Goal: Transaction & Acquisition: Purchase product/service

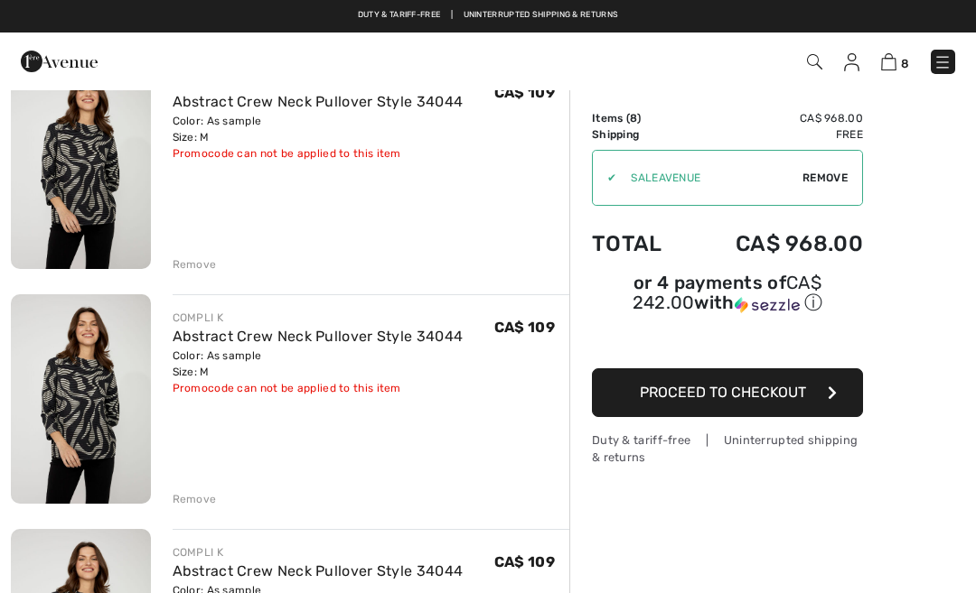
scroll to position [217, 0]
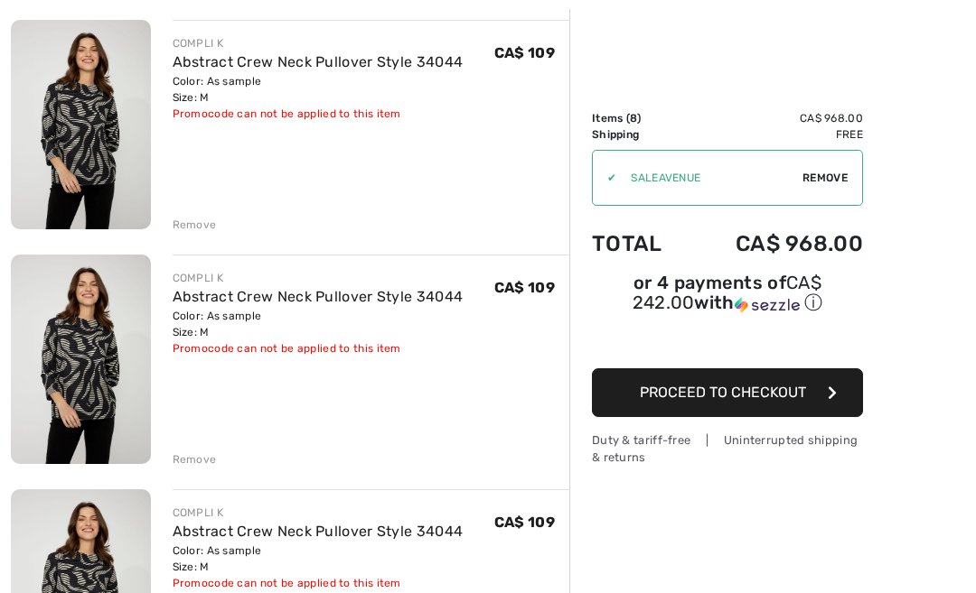
click at [190, 450] on div "Remove" at bounding box center [371, 458] width 397 height 20
click at [204, 224] on div "Remove" at bounding box center [195, 225] width 44 height 16
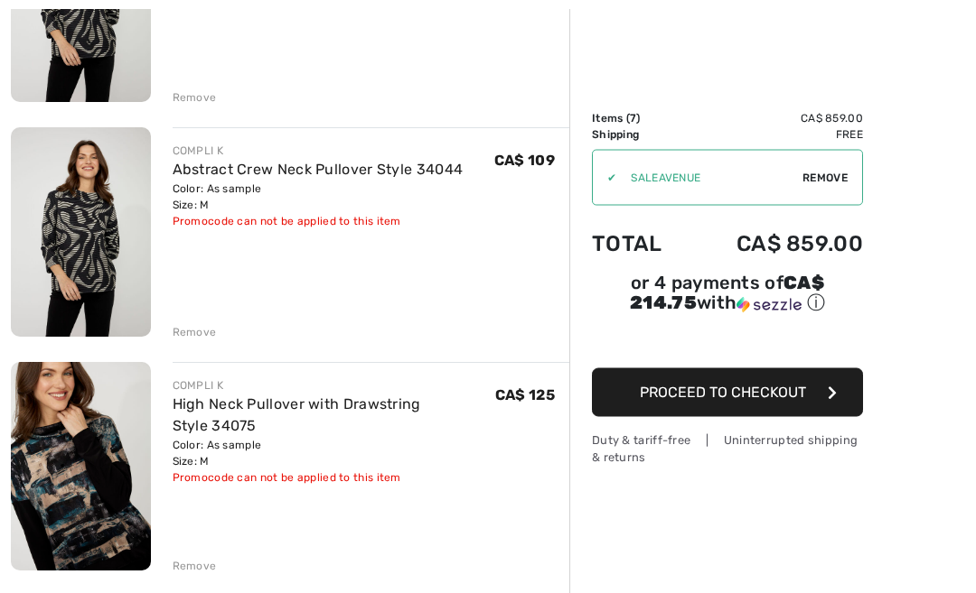
scroll to position [347, 0]
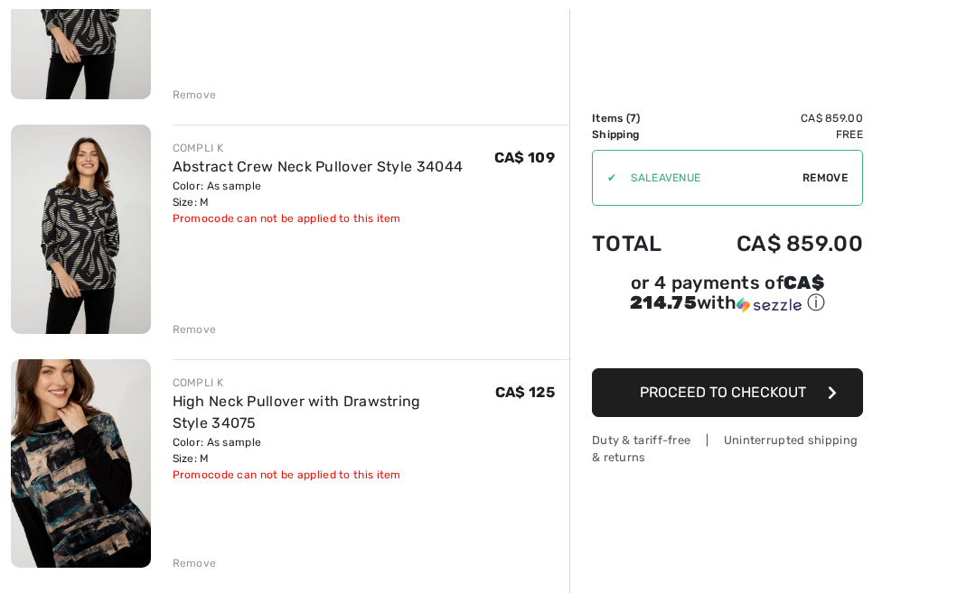
click at [204, 89] on div "Remove" at bounding box center [195, 95] width 44 height 16
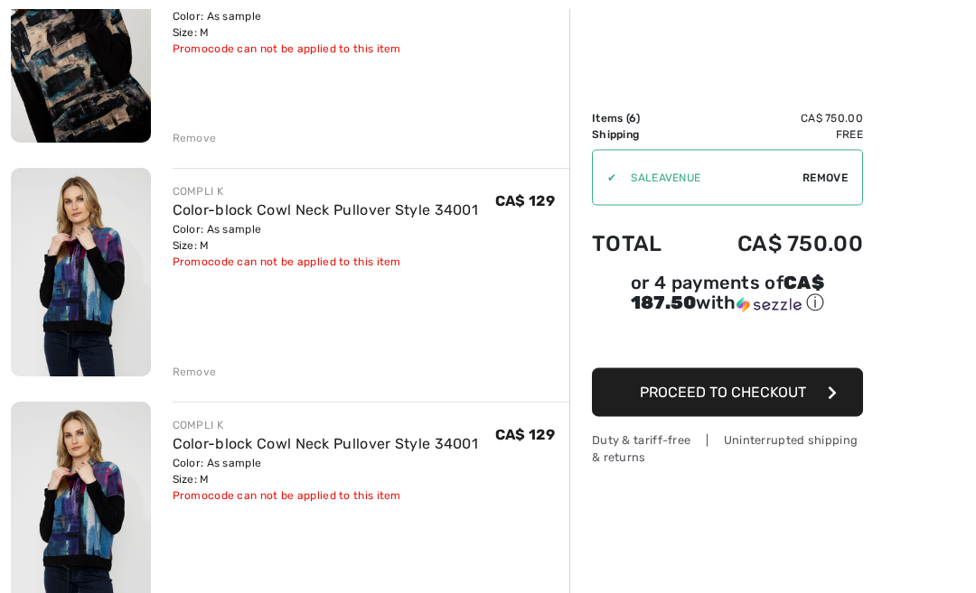
scroll to position [537, 0]
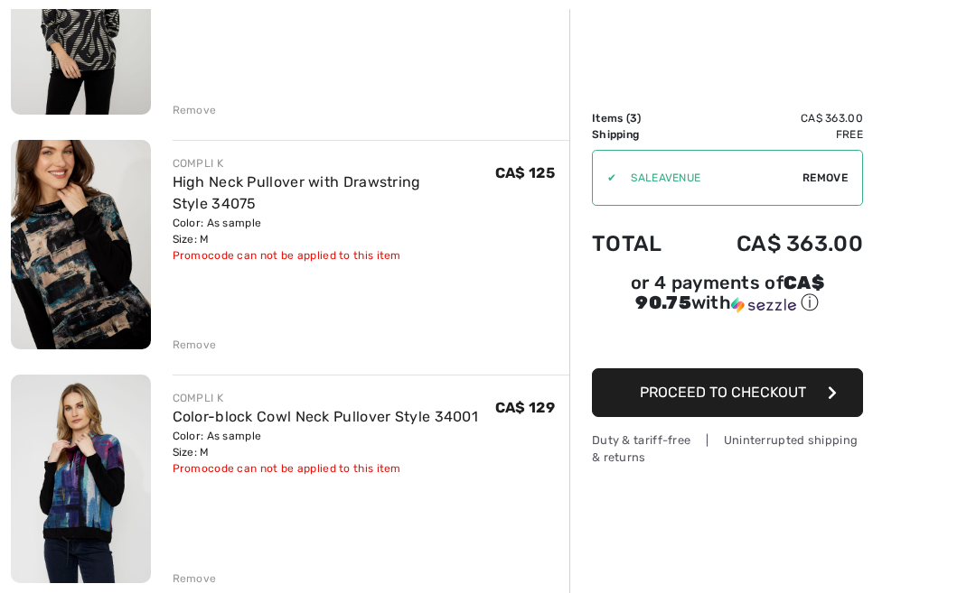
scroll to position [339, 0]
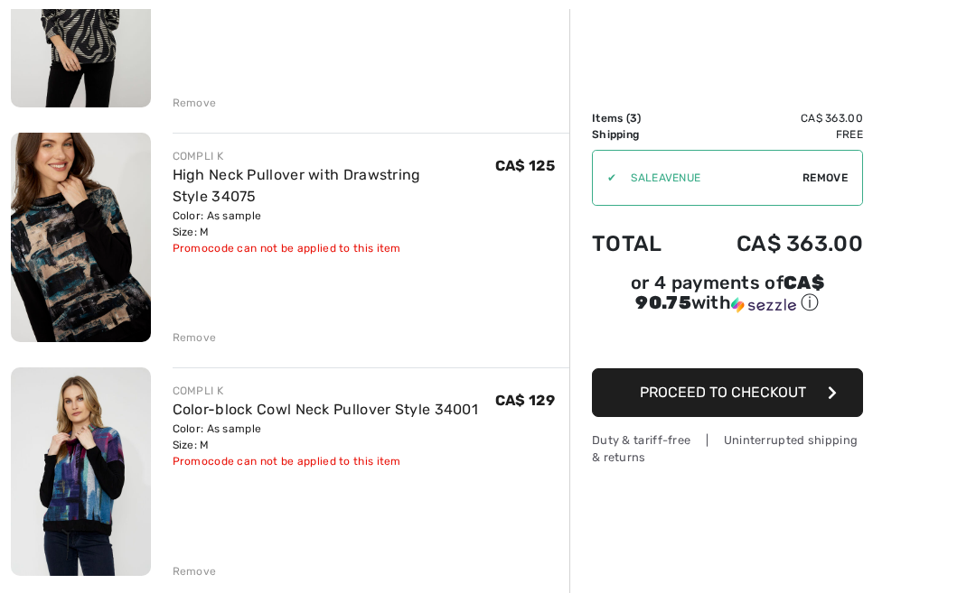
click at [201, 576] on div "Remove" at bounding box center [195, 572] width 44 height 16
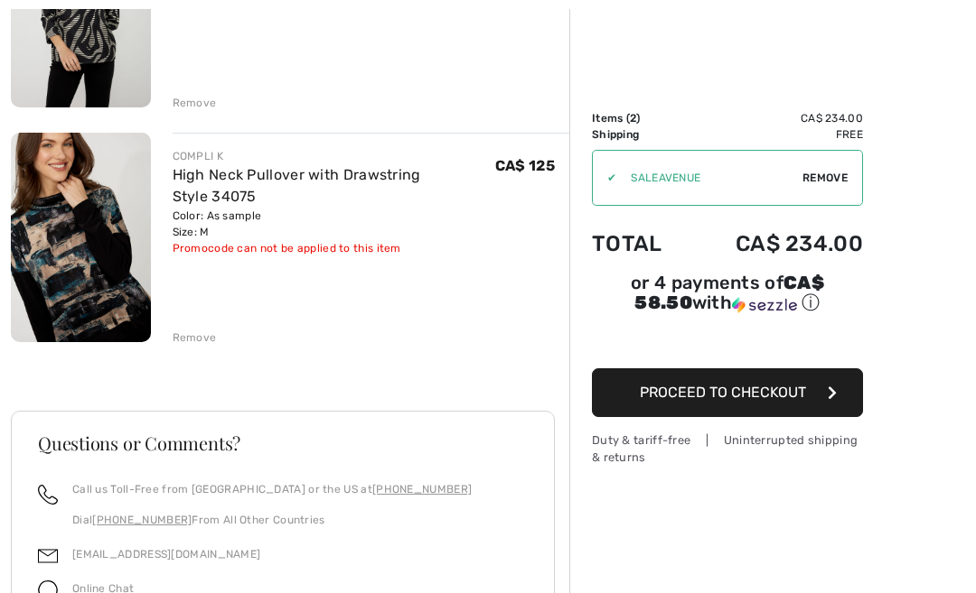
click at [762, 395] on span "Proceed to Checkout" at bounding box center [723, 392] width 166 height 17
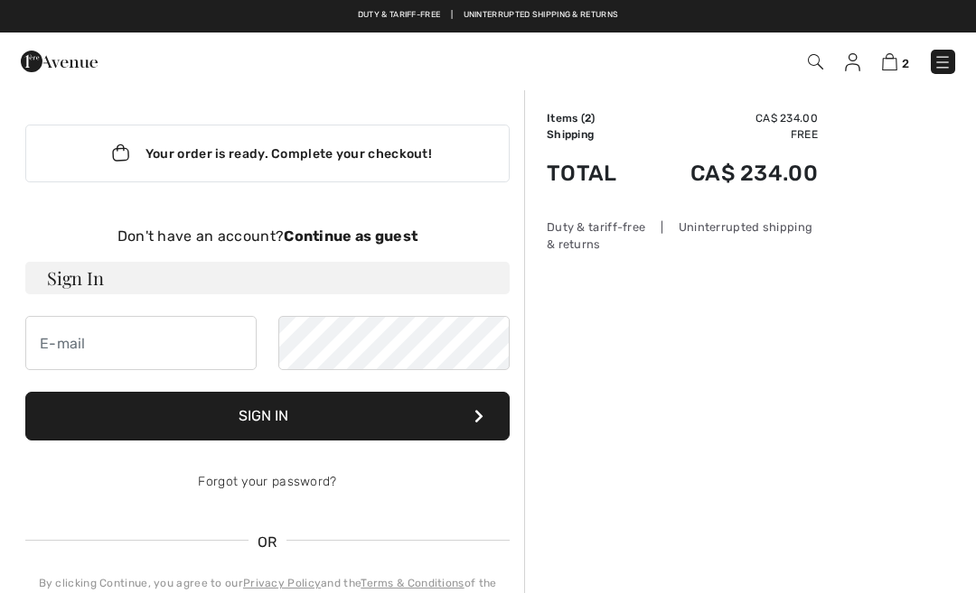
click at [367, 238] on strong "Continue as guest" at bounding box center [351, 236] width 134 height 17
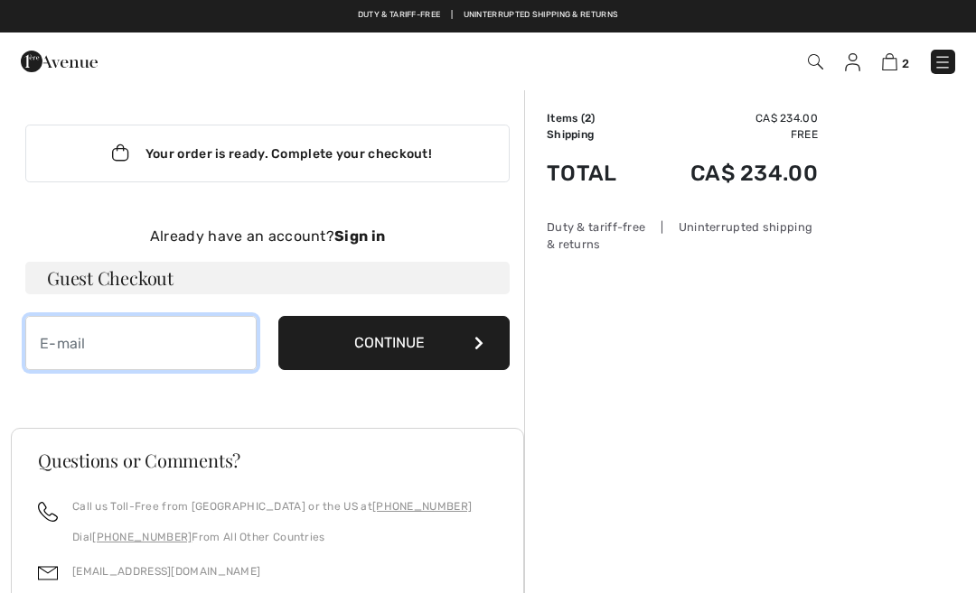
click at [72, 345] on input "email" at bounding box center [140, 343] width 231 height 54
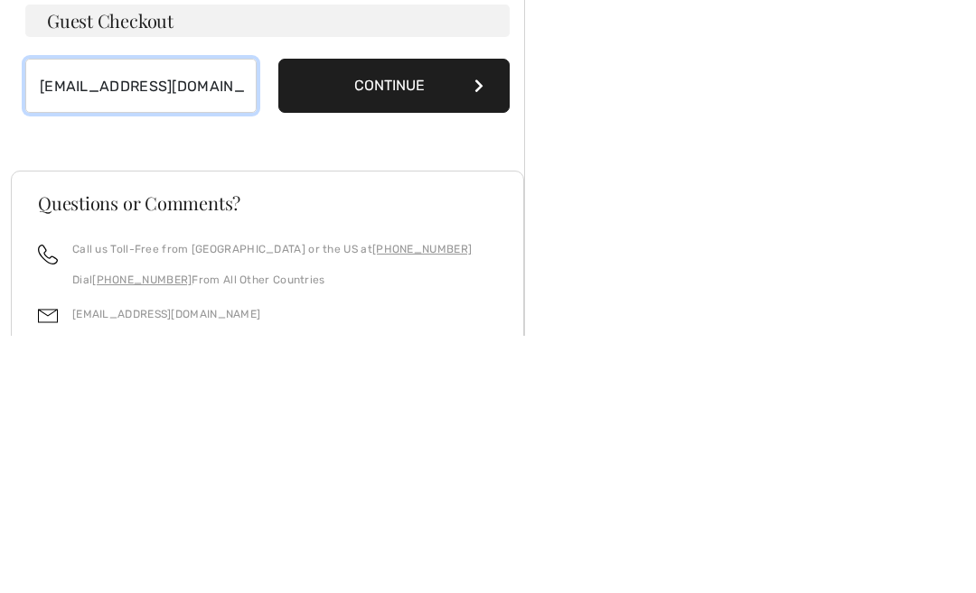
type input "[EMAIL_ADDRESS][DOMAIN_NAME]"
click at [425, 316] on button "Continue" at bounding box center [393, 343] width 231 height 54
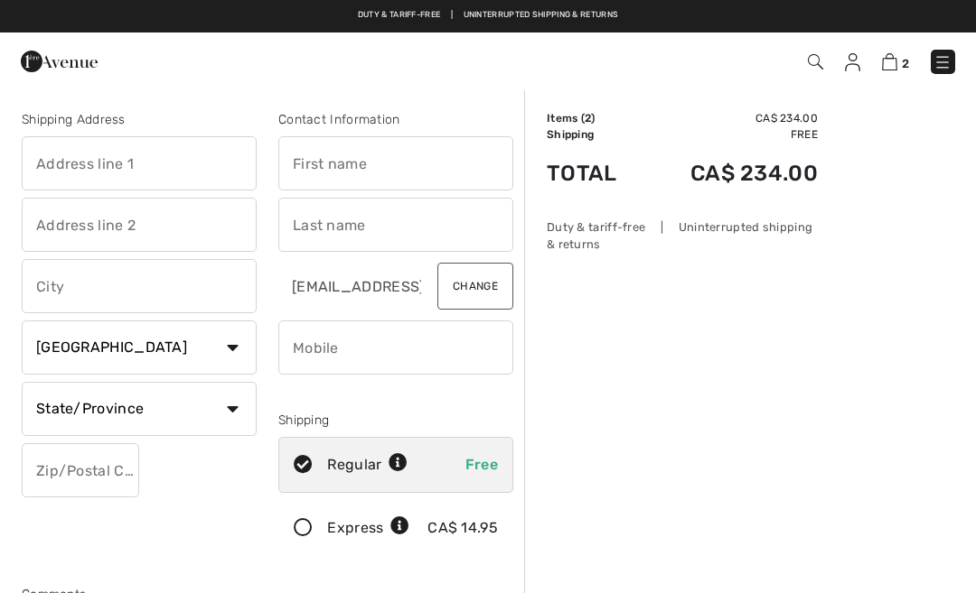
click at [56, 163] on input "text" at bounding box center [139, 163] width 235 height 54
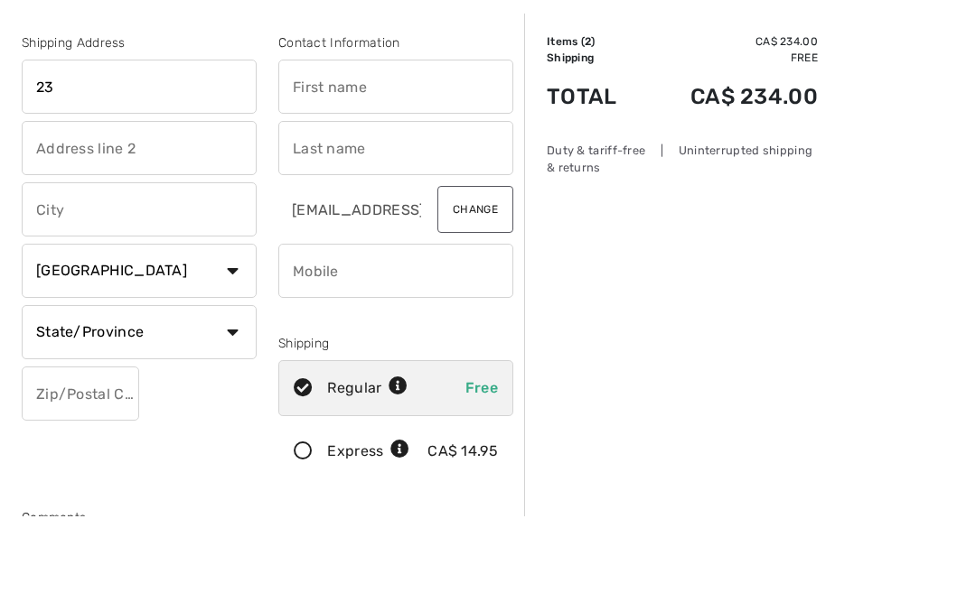
type input "2333 Sherbrooke st.west"
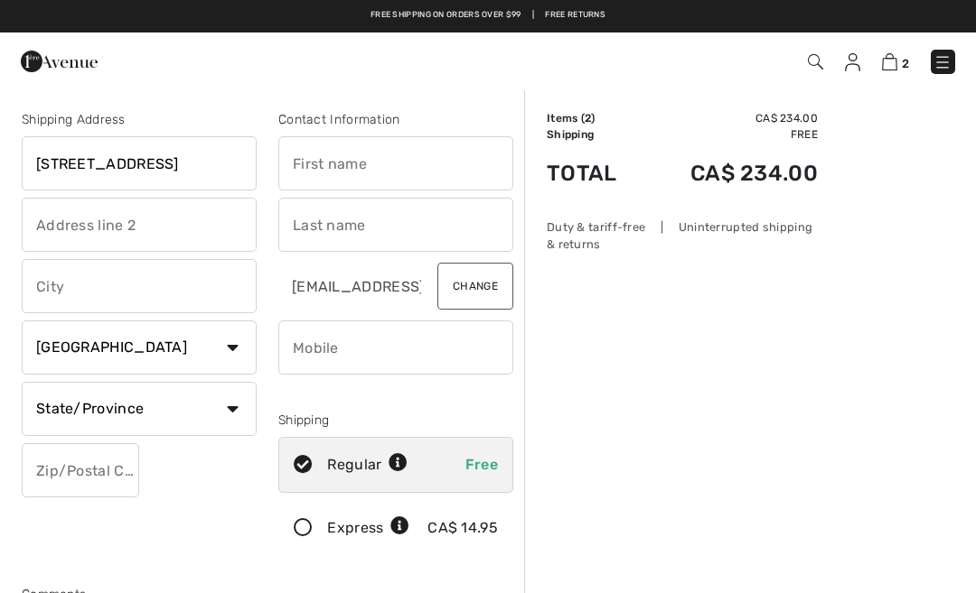
click at [56, 219] on input "text" at bounding box center [139, 225] width 235 height 54
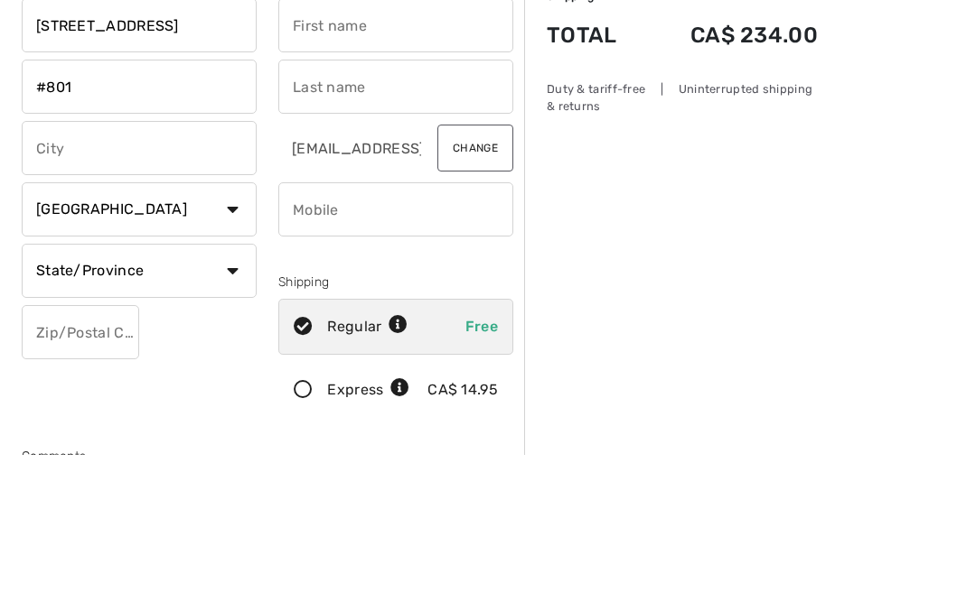
type input "#801"
click at [93, 259] on input "text" at bounding box center [139, 286] width 235 height 54
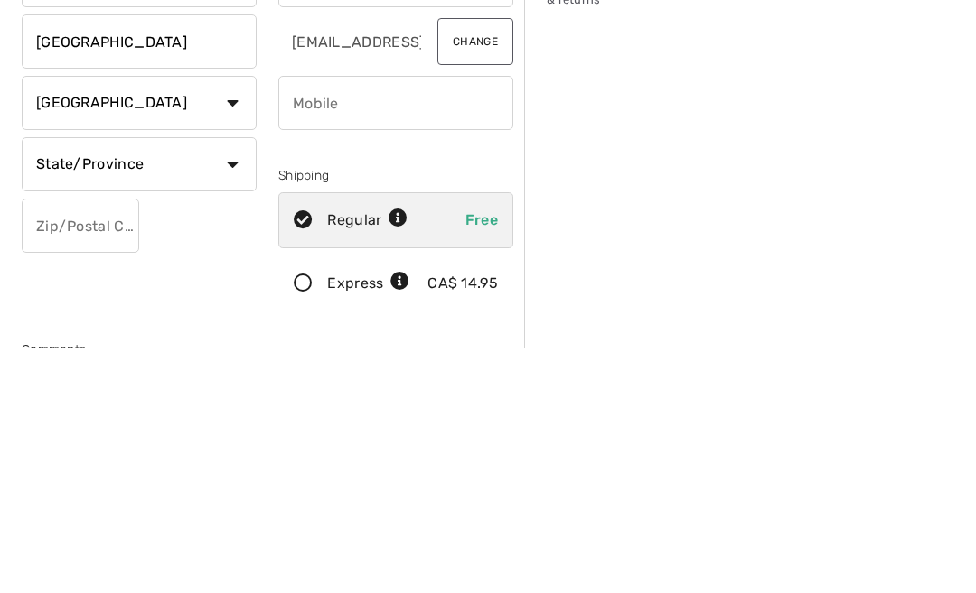
click at [195, 382] on select "State/Province Alberta British Columbia Manitoba New Brunswick Newfoundland and…" at bounding box center [139, 409] width 235 height 54
type input "Montreal"
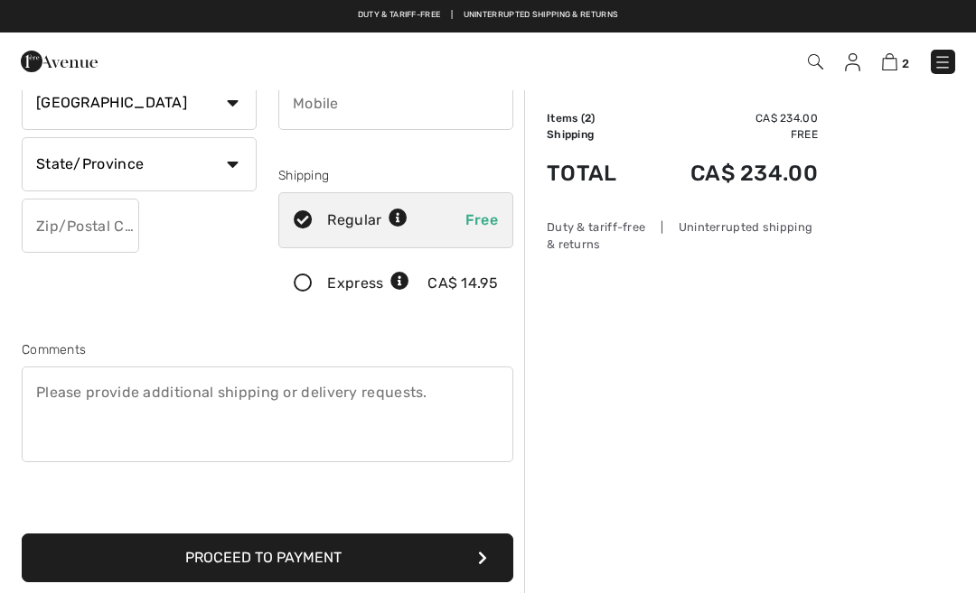
select select "QC"
click at [75, 239] on input "text" at bounding box center [80, 226] width 117 height 54
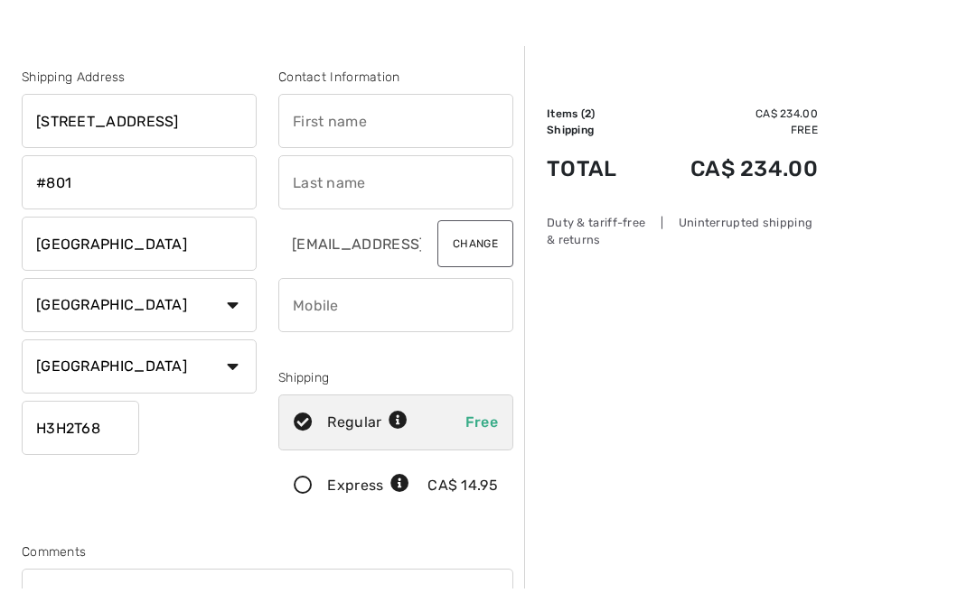
scroll to position [0, 0]
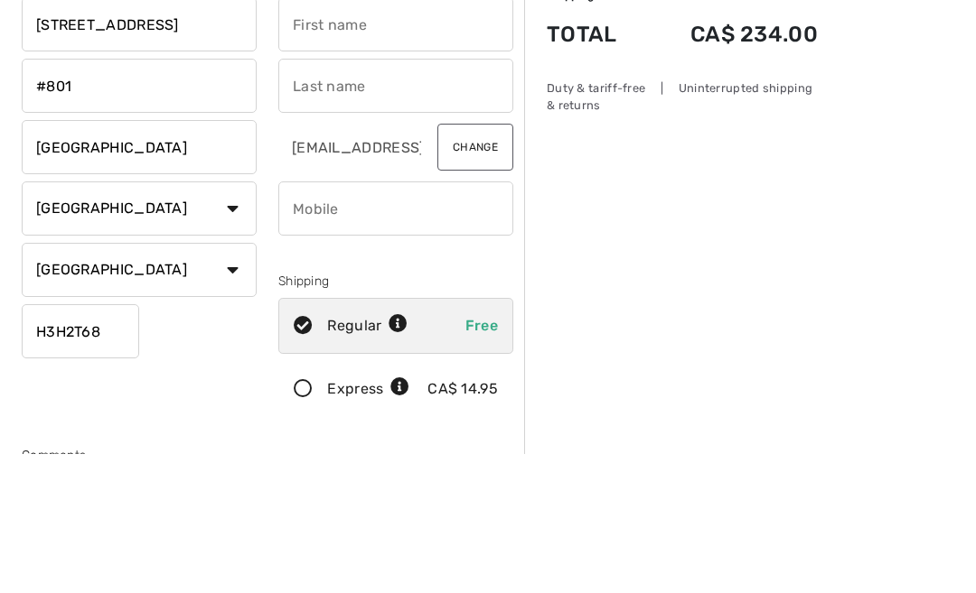
type input "H3H2T68"
click at [313, 136] on input "text" at bounding box center [395, 163] width 235 height 54
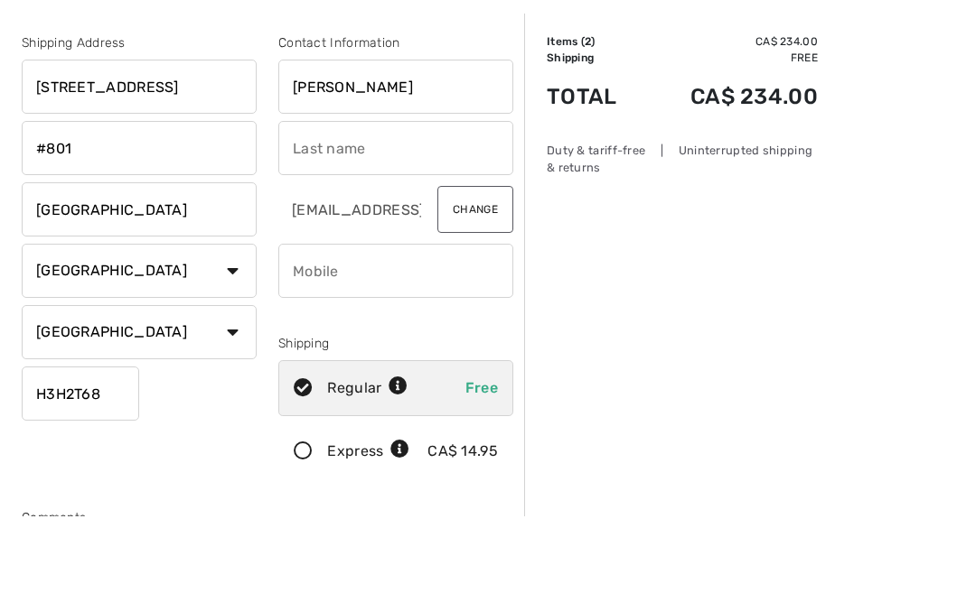
type input "Paula"
click at [320, 198] on input "text" at bounding box center [395, 225] width 235 height 54
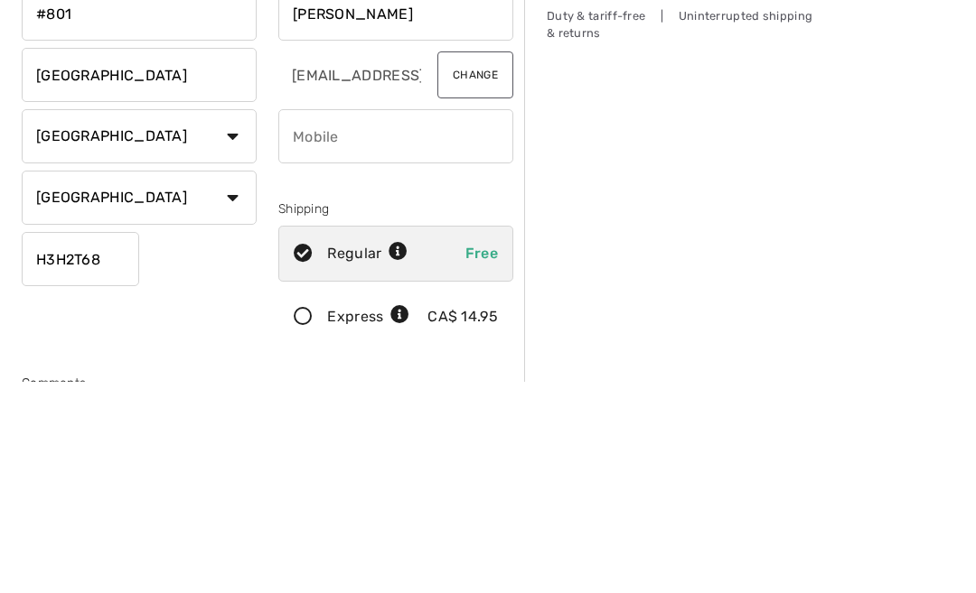
type input "Tepper"
click at [313, 321] on input "phone" at bounding box center [395, 348] width 235 height 54
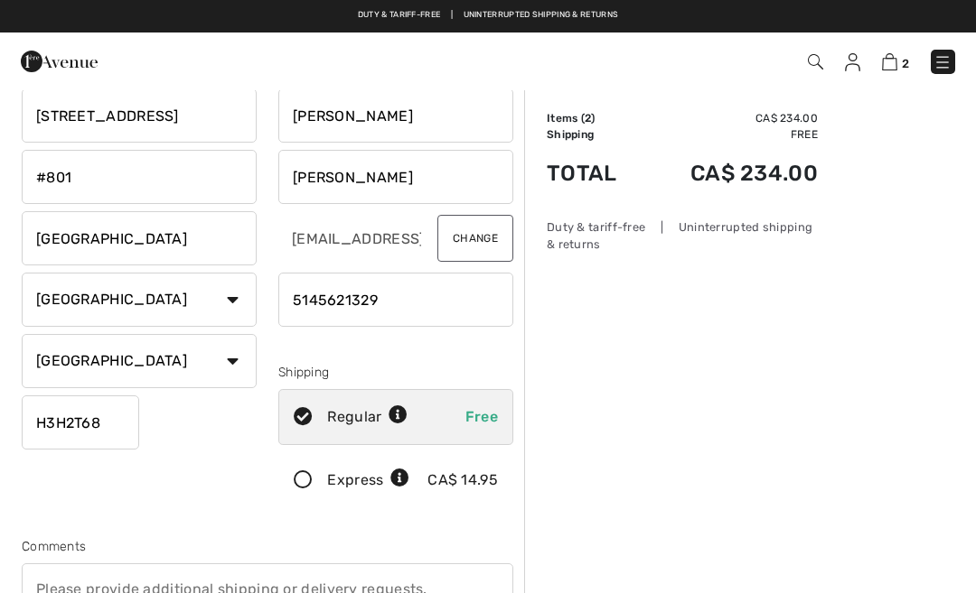
scroll to position [47, 0]
type input "5145621329"
click at [118, 424] on input "H3H2T68" at bounding box center [80, 424] width 117 height 54
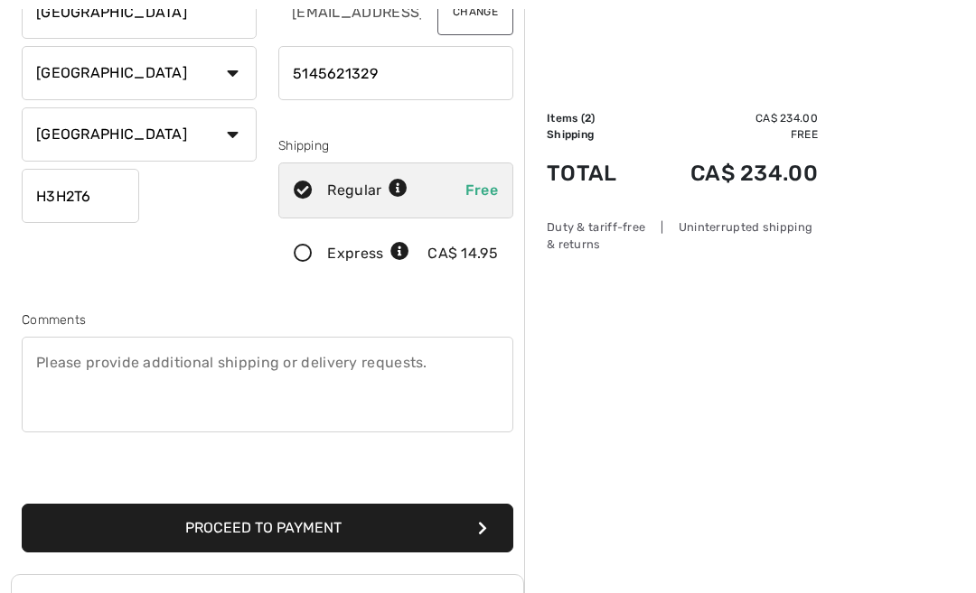
scroll to position [276, 0]
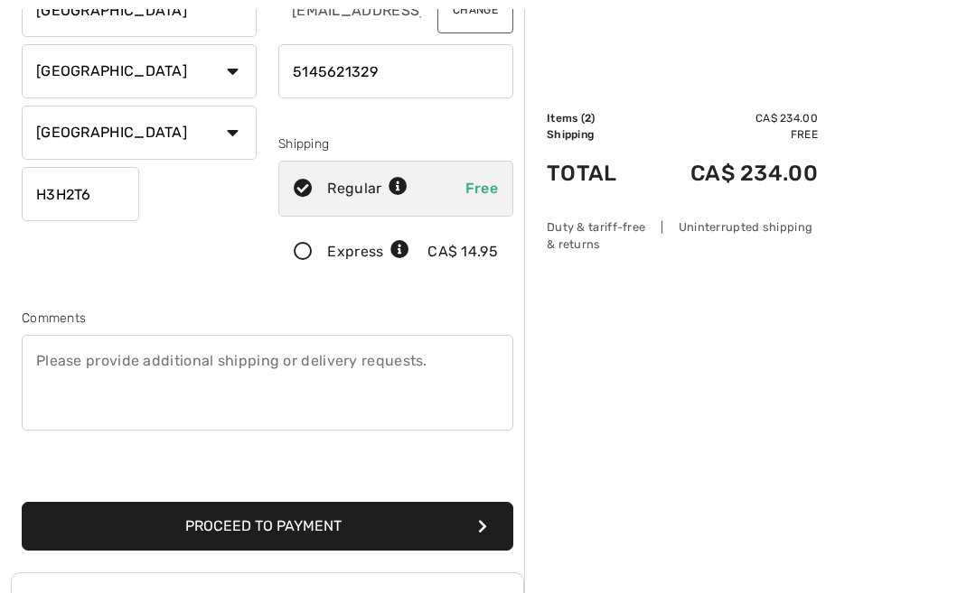
type input "H3H2T6"
click at [325, 523] on button "Proceed to Payment" at bounding box center [267, 526] width 491 height 49
click at [354, 529] on button "Proceed to Payment" at bounding box center [267, 526] width 491 height 49
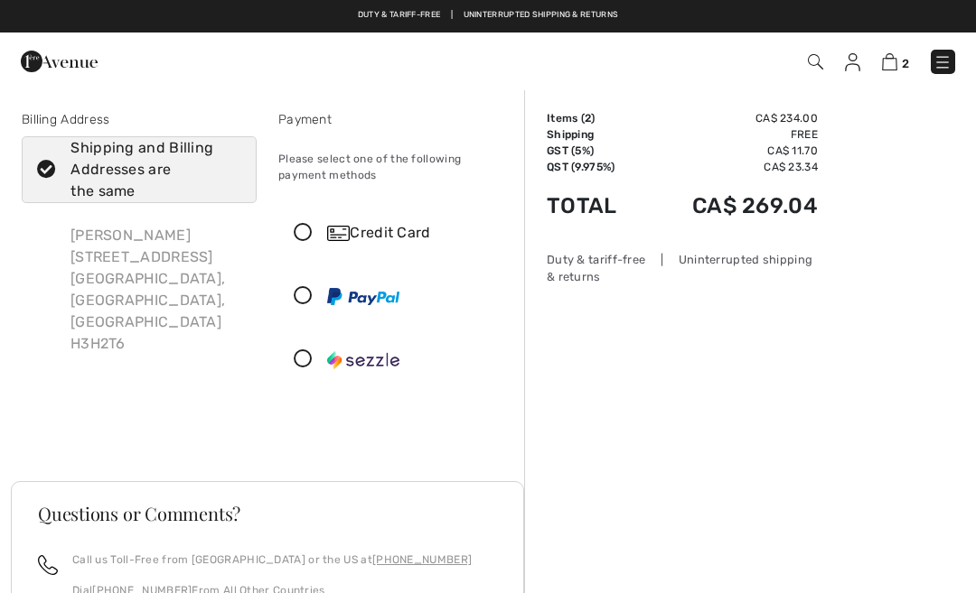
click at [305, 231] on icon at bounding box center [303, 233] width 48 height 19
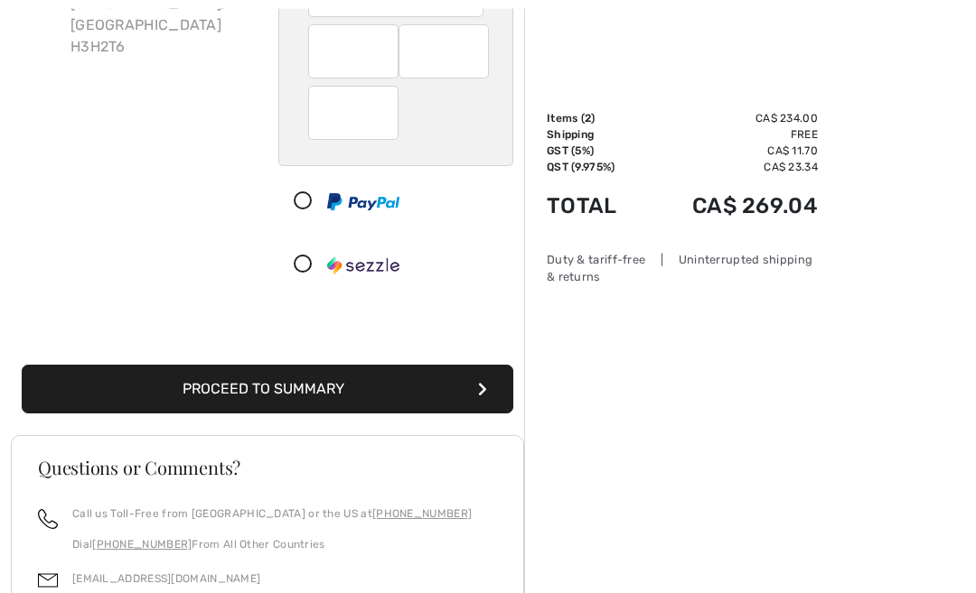
scroll to position [299, 0]
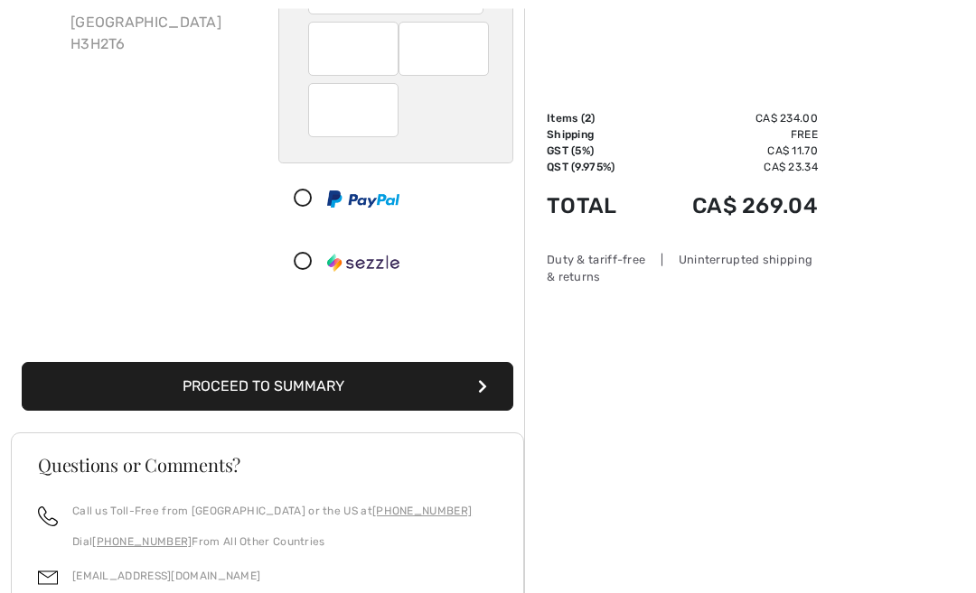
click at [371, 380] on button "Proceed to Summary" at bounding box center [267, 387] width 491 height 49
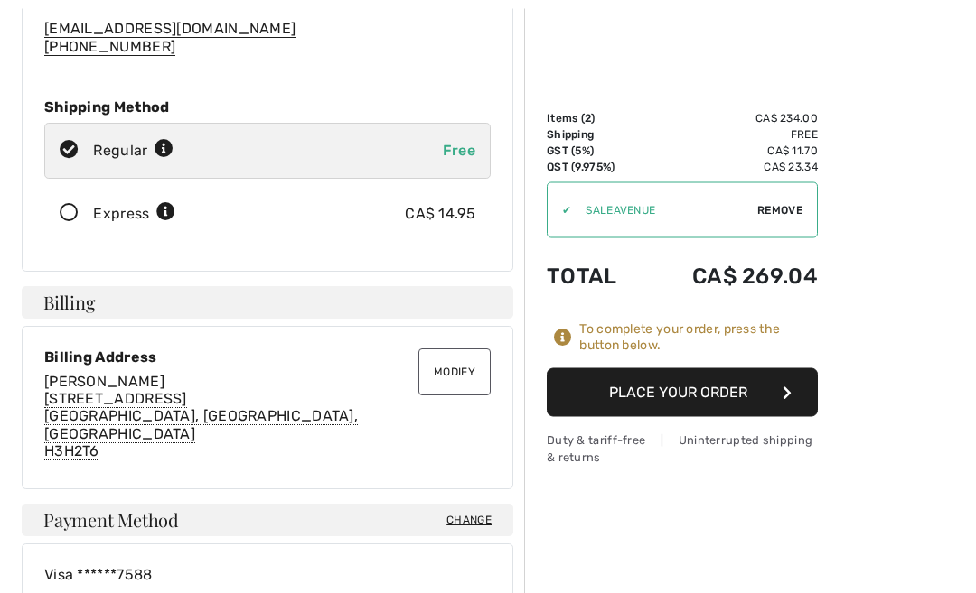
scroll to position [276, 0]
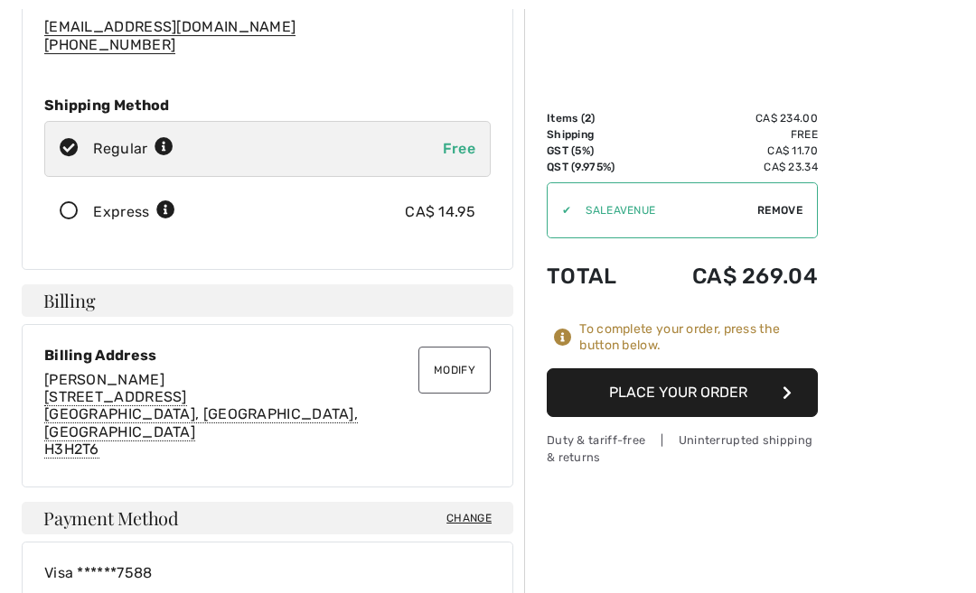
click at [737, 391] on button "Place Your Order" at bounding box center [681, 393] width 271 height 49
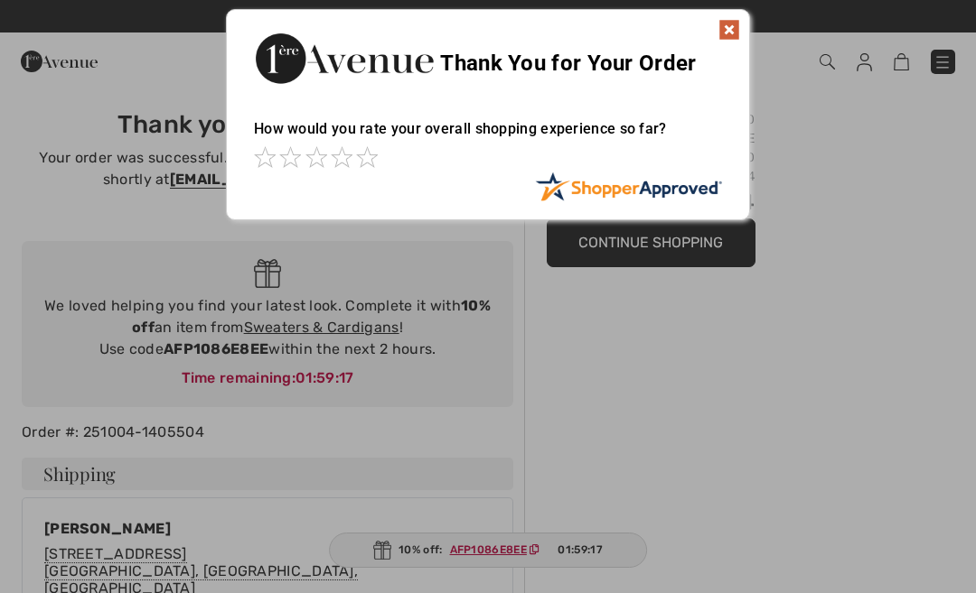
click at [617, 587] on div at bounding box center [488, 296] width 976 height 593
